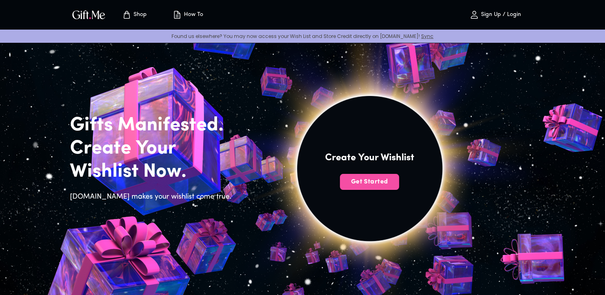
click at [352, 184] on span "Get Started" at bounding box center [369, 182] width 59 height 9
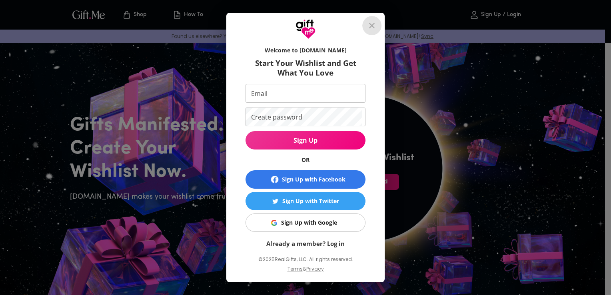
click at [375, 21] on icon "close" at bounding box center [372, 26] width 10 height 10
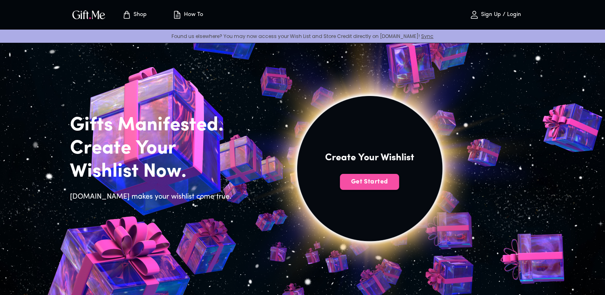
click at [383, 186] on button "Get Started" at bounding box center [369, 182] width 59 height 16
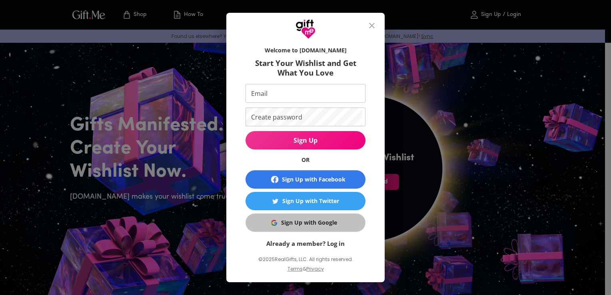
click at [302, 221] on div "Sign Up with Google" at bounding box center [309, 222] width 56 height 9
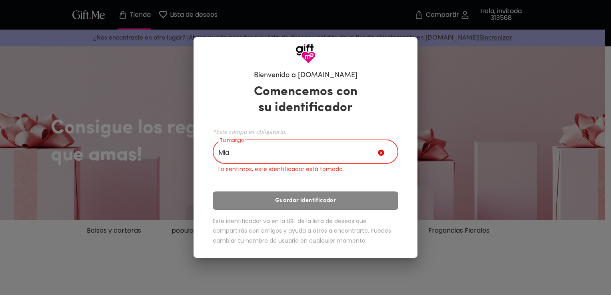
type input "Mia"
